Goal: Information Seeking & Learning: Learn about a topic

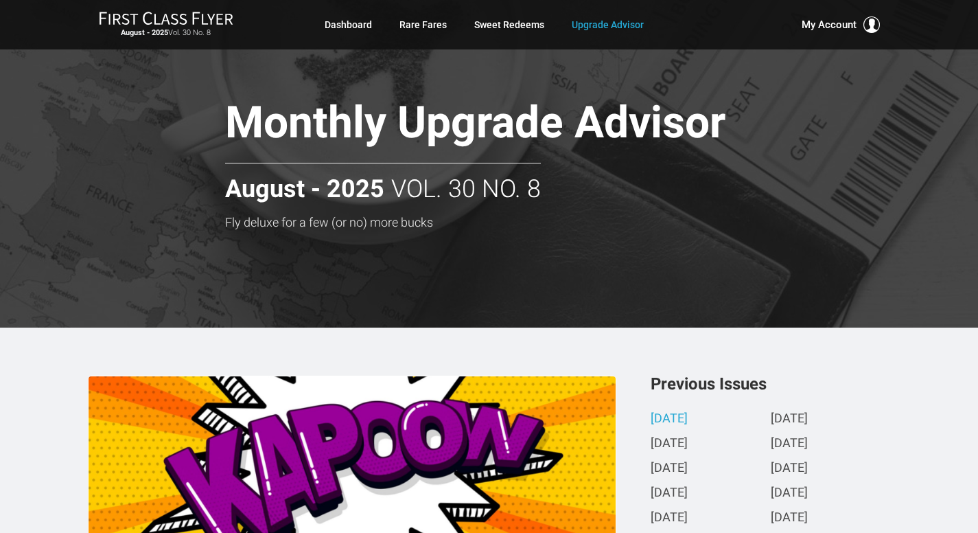
click at [0, 134] on div at bounding box center [489, 163] width 978 height 327
click at [419, 22] on link "Rare Fares" at bounding box center [422, 24] width 47 height 25
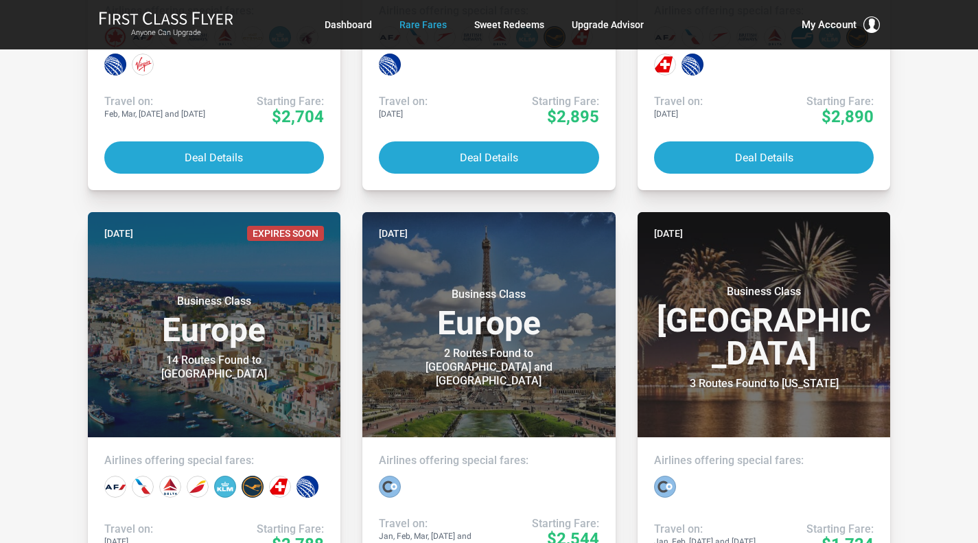
scroll to position [592, 0]
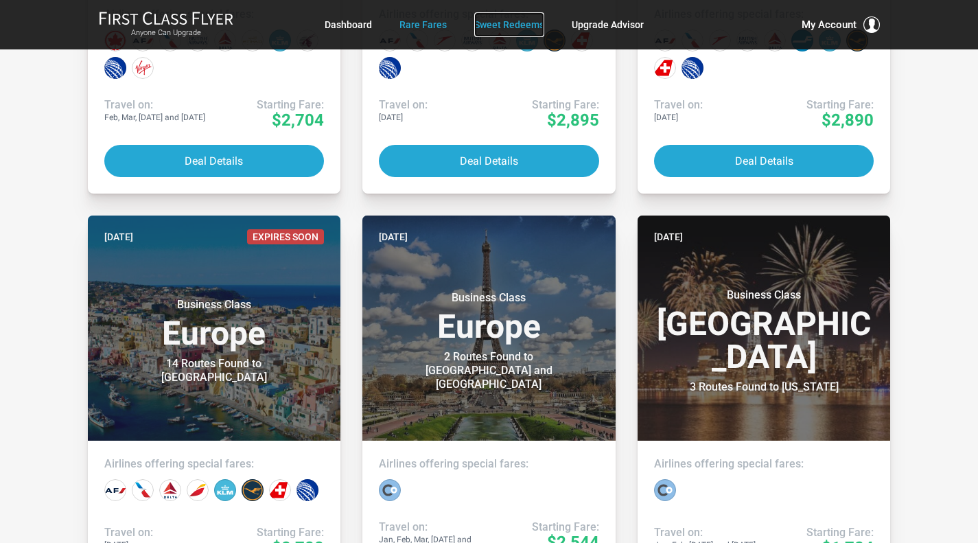
click at [500, 23] on link "Sweet Redeems" at bounding box center [509, 24] width 70 height 25
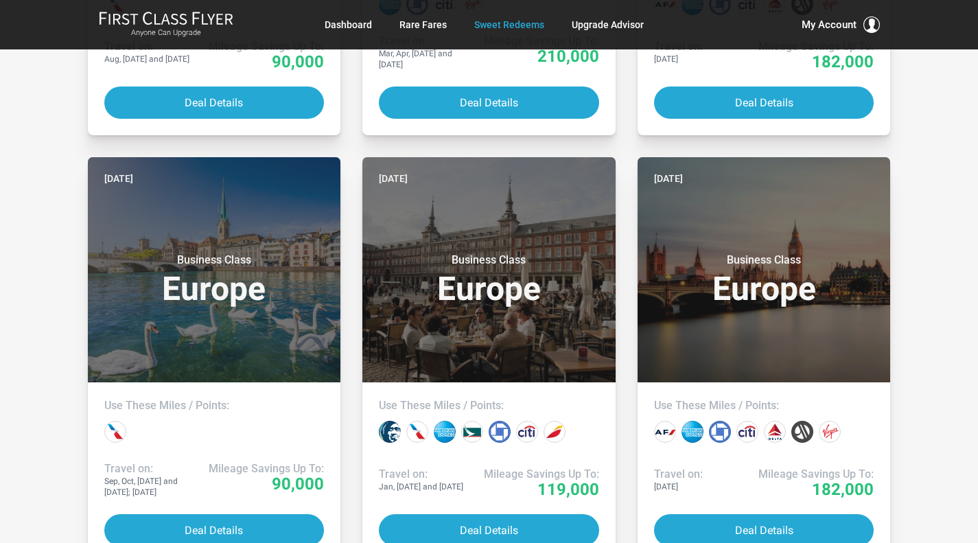
scroll to position [631, 0]
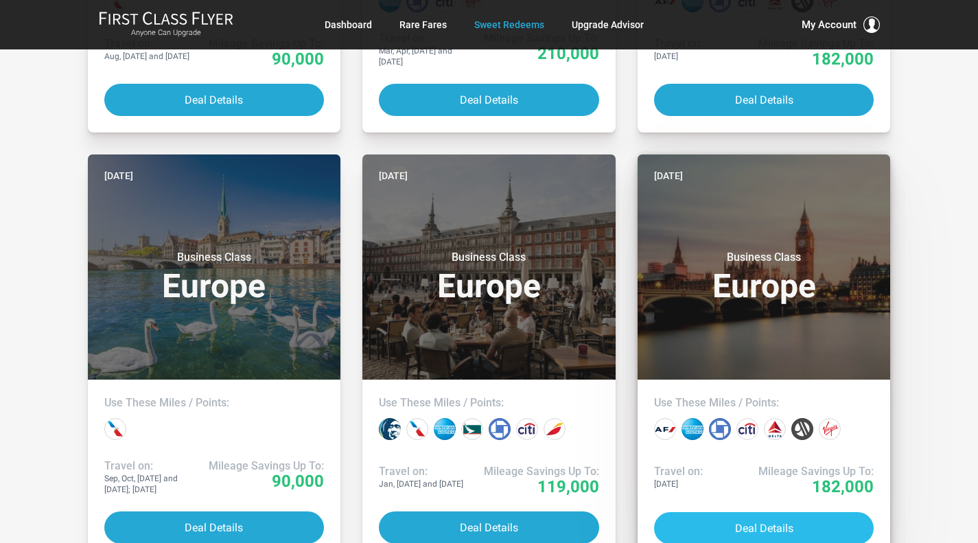
click at [747, 531] on button "Deal Details" at bounding box center [764, 528] width 220 height 32
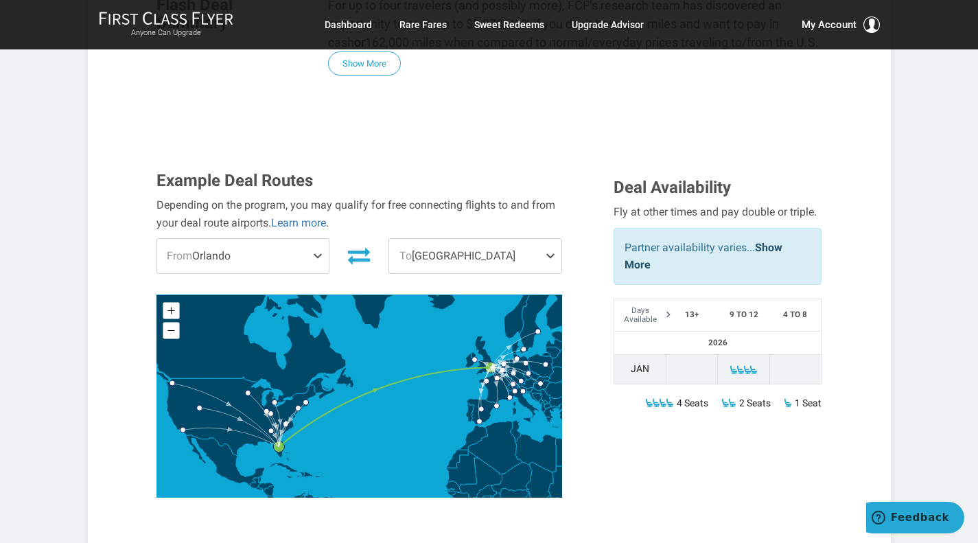
scroll to position [384, 0]
